Goal: Navigation & Orientation: Find specific page/section

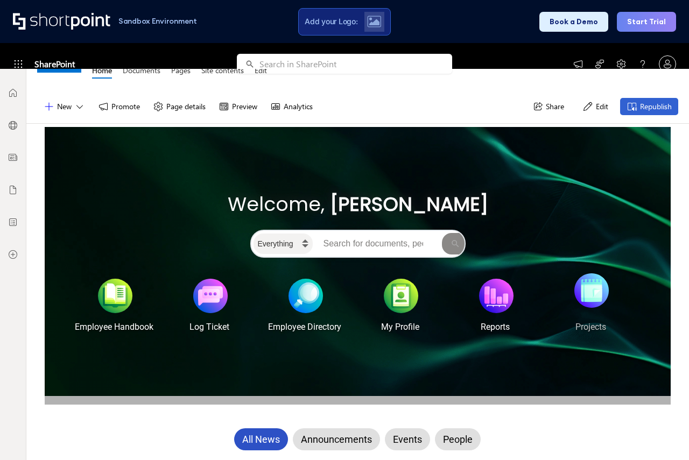
scroll to position [108, 0]
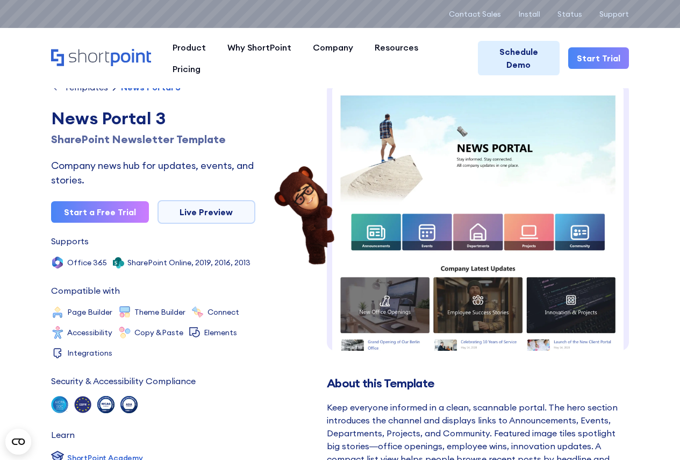
click at [79, 89] on div "Templates" at bounding box center [86, 87] width 44 height 9
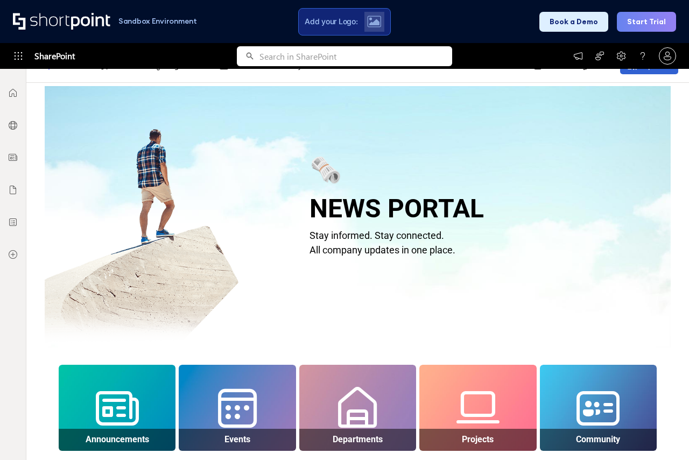
scroll to position [108, 0]
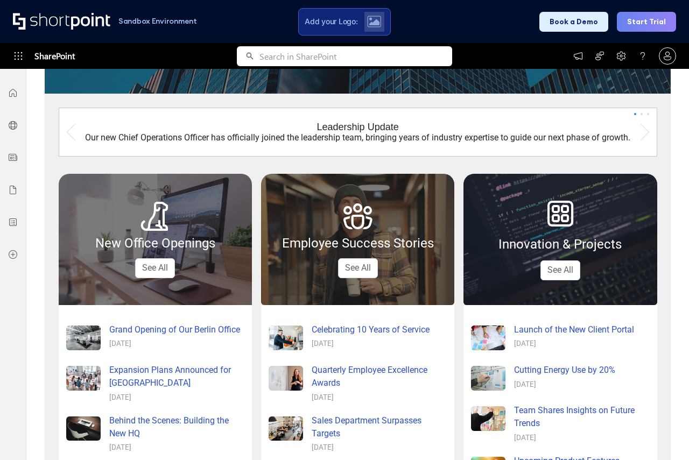
scroll to position [323, 0]
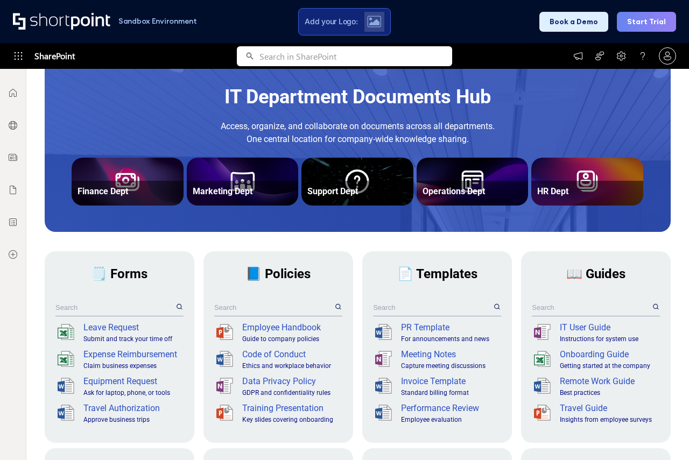
scroll to position [161, 0]
